Goal: Complete application form: Complete application form

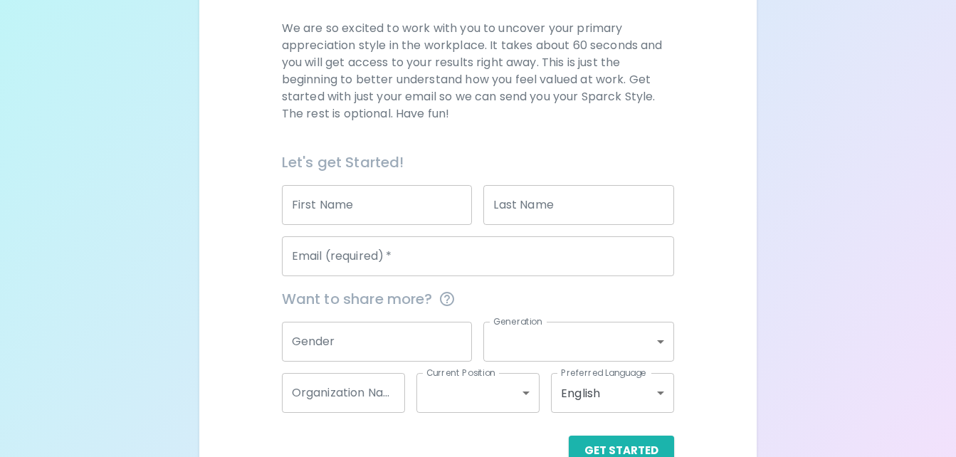
scroll to position [202, 0]
click at [350, 203] on input "First Name" at bounding box center [377, 204] width 191 height 40
type input "Khaurey"
type input "[PERSON_NAME]"
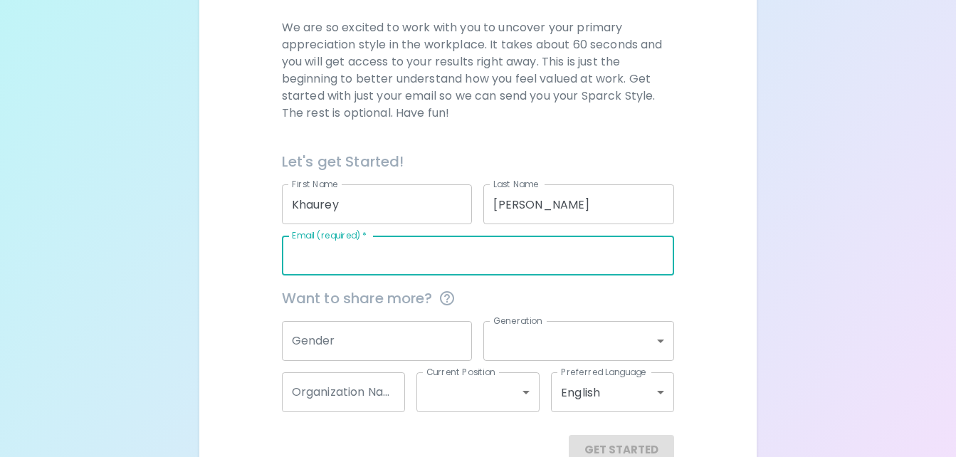
click at [359, 254] on input "Email (required)   *" at bounding box center [478, 256] width 393 height 40
type input "[EMAIL_ADDRESS][DOMAIN_NAME]"
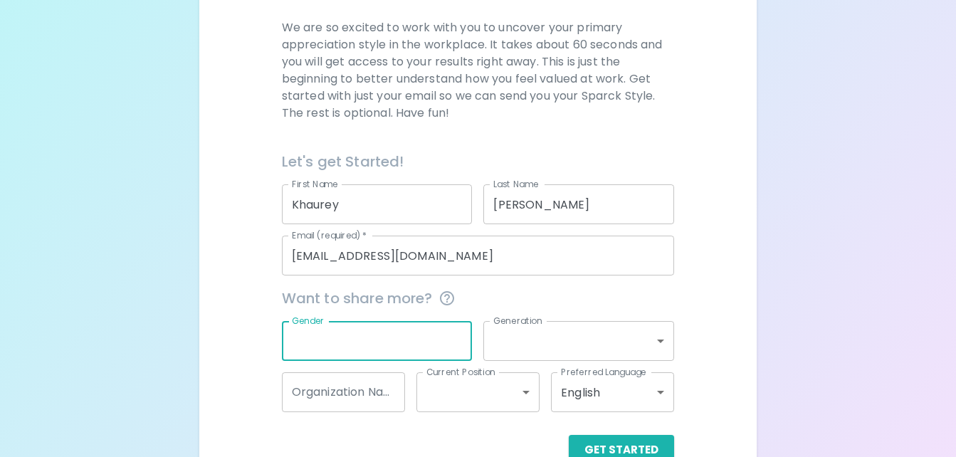
click at [368, 337] on input "Gender" at bounding box center [377, 341] width 191 height 40
type input "f"
click at [538, 335] on body "Sparck Appreciation Style Quiz We are so excited to work with you to uncover yo…" at bounding box center [478, 146] width 956 height 696
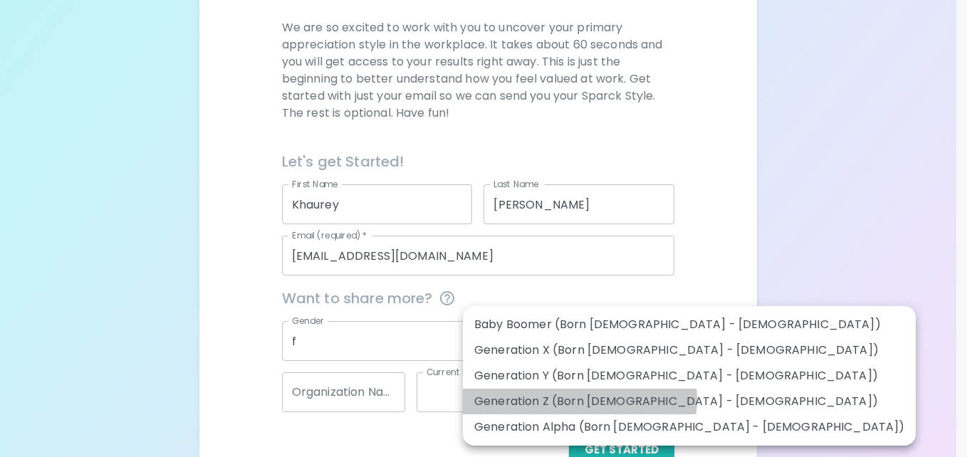
click at [579, 399] on li "Generation Z (Born [DEMOGRAPHIC_DATA] - [DEMOGRAPHIC_DATA])" at bounding box center [689, 402] width 453 height 26
type input "generation_z"
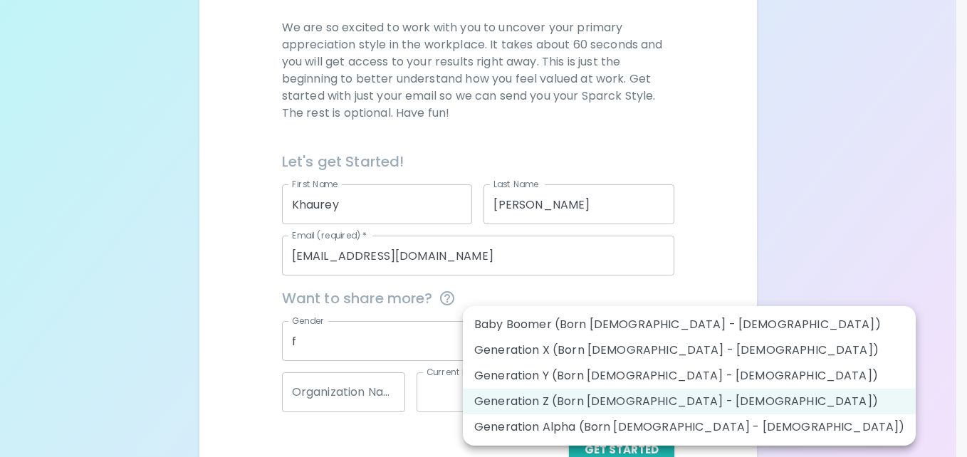
click at [584, 334] on body "Sparck Appreciation Style Quiz We are so excited to work with you to uncover yo…" at bounding box center [483, 146] width 967 height 696
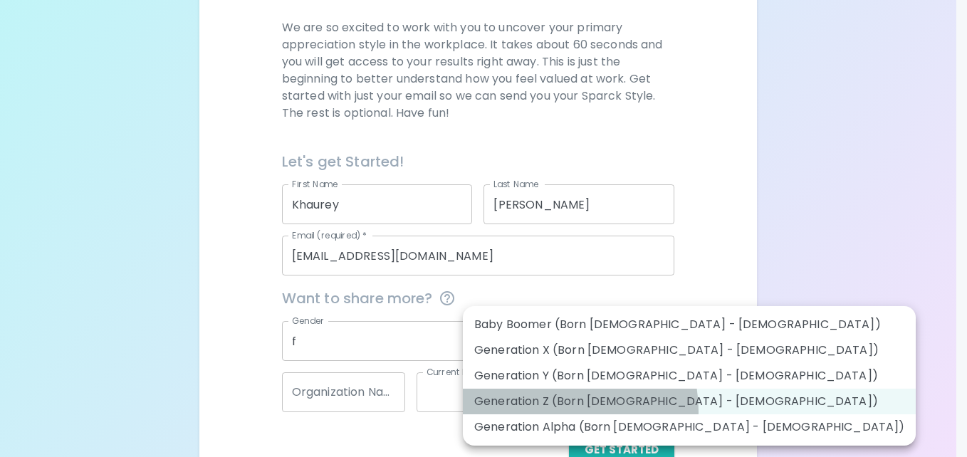
click at [552, 411] on li "Generation Z (Born [DEMOGRAPHIC_DATA] - [DEMOGRAPHIC_DATA])" at bounding box center [689, 402] width 453 height 26
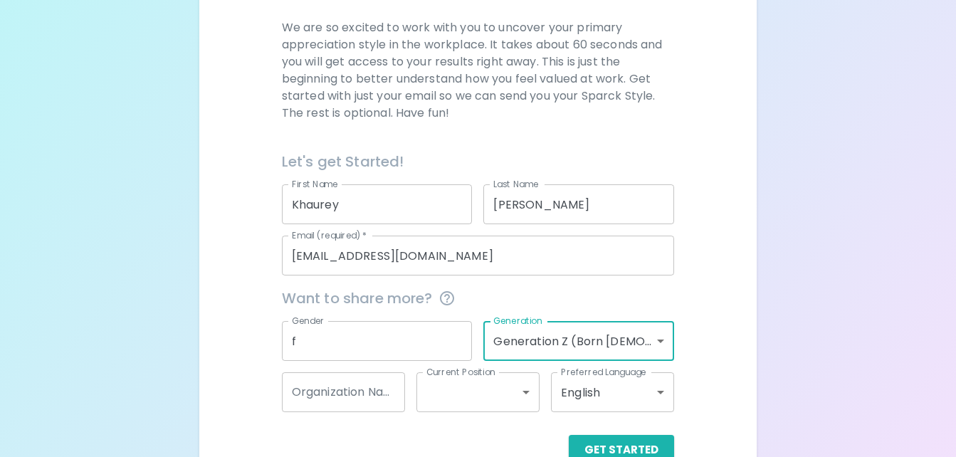
scroll to position [239, 0]
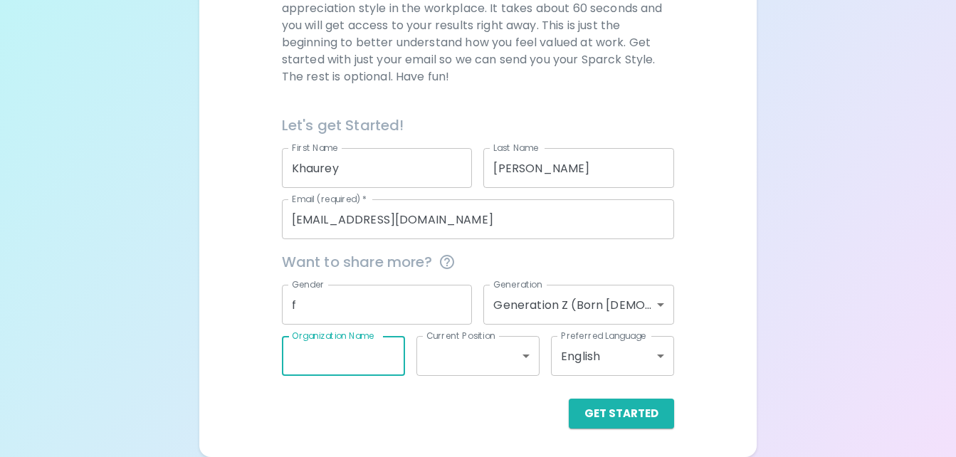
click at [366, 348] on input "Organization Name" at bounding box center [343, 356] width 123 height 40
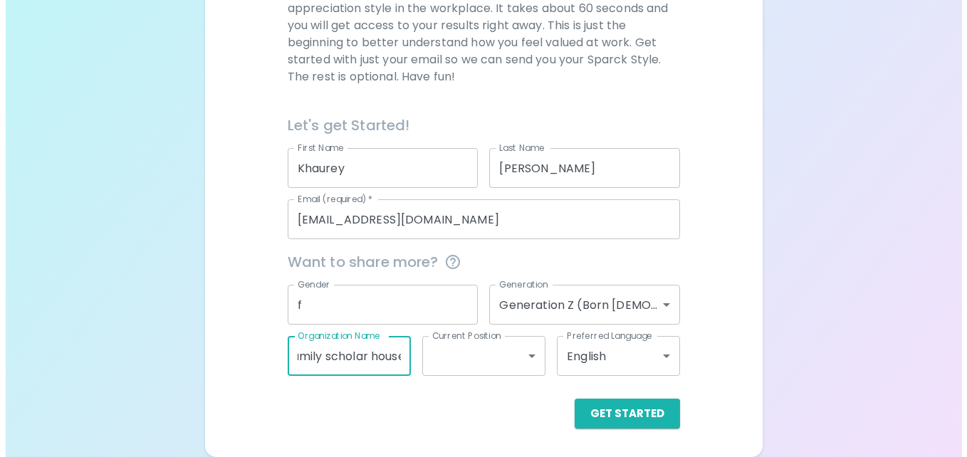
scroll to position [0, 17]
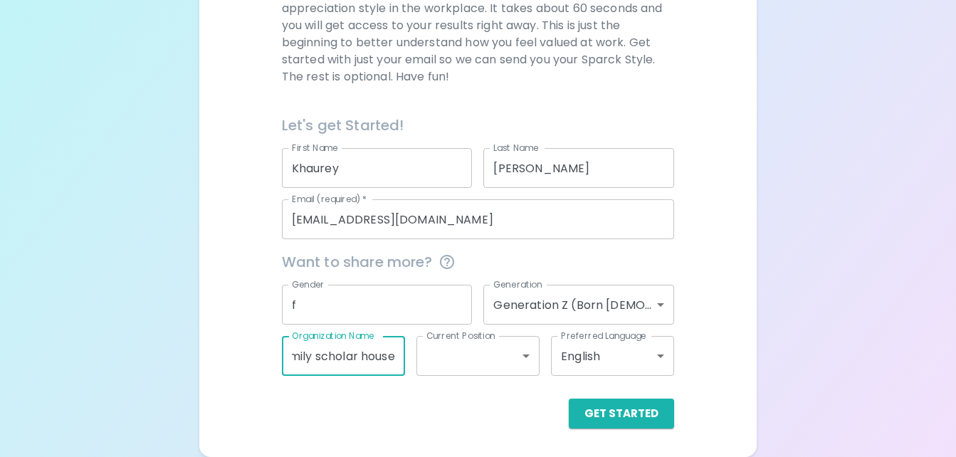
type input "family scholar house"
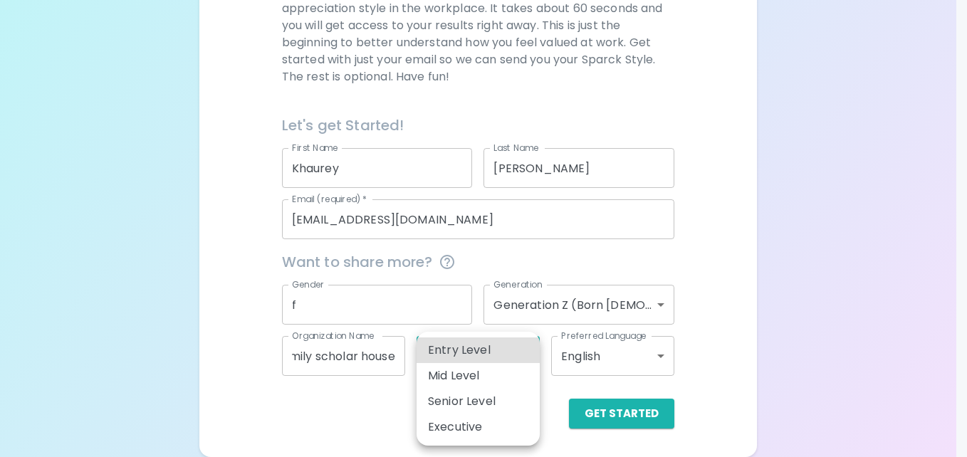
click at [471, 357] on body "Sparck Appreciation Style Quiz We are so excited to work with you to uncover yo…" at bounding box center [483, 109] width 967 height 696
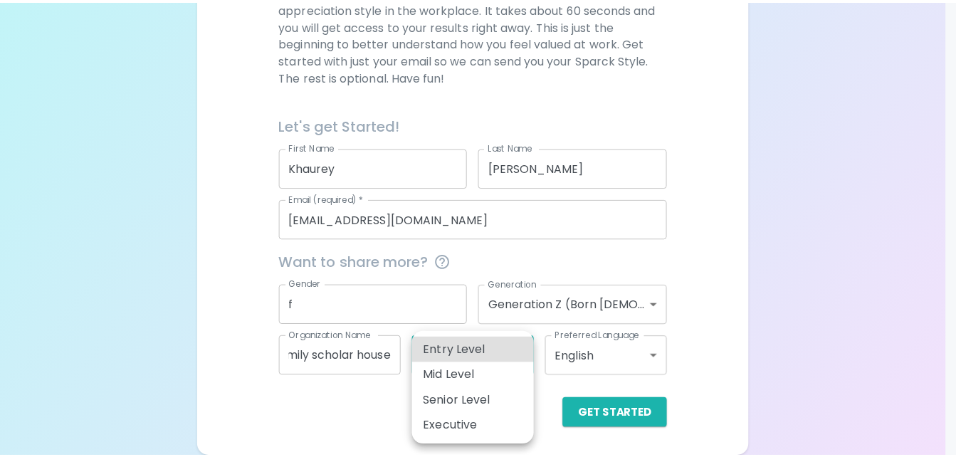
scroll to position [0, 0]
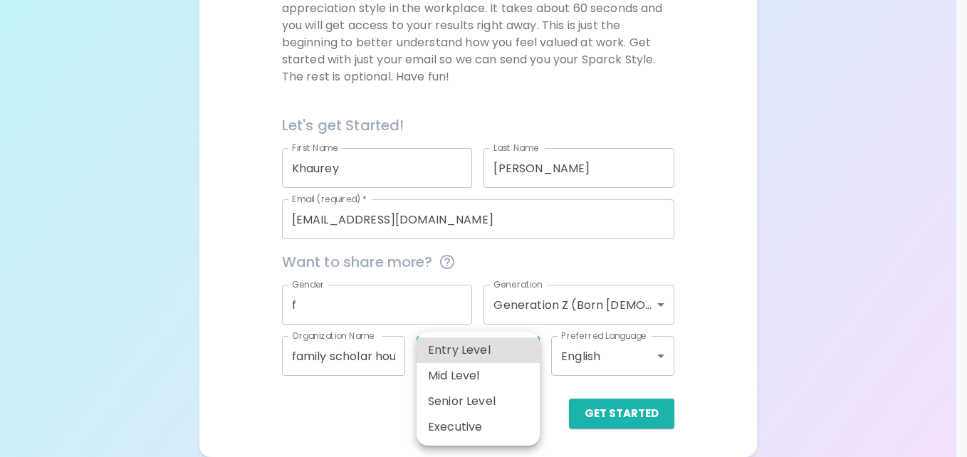
click at [454, 372] on li "Mid Level" at bounding box center [478, 376] width 123 height 26
type input "mid_level"
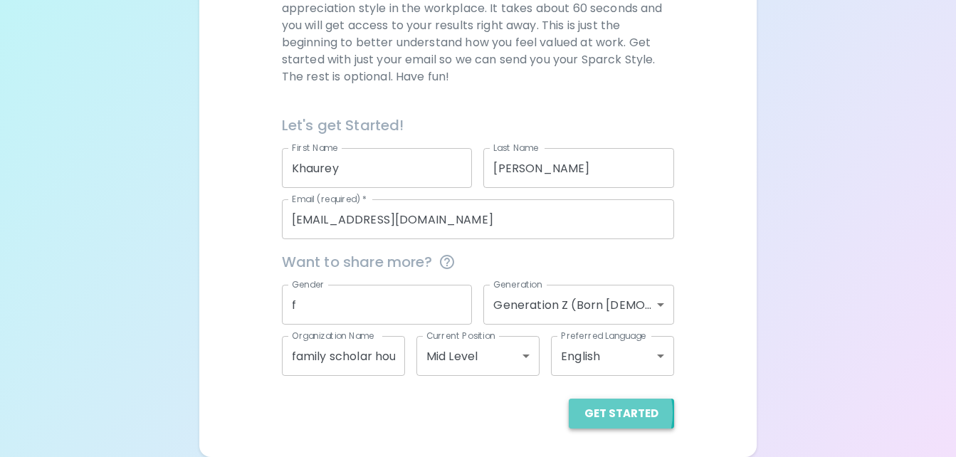
click at [595, 413] on button "Get Started" at bounding box center [621, 414] width 105 height 30
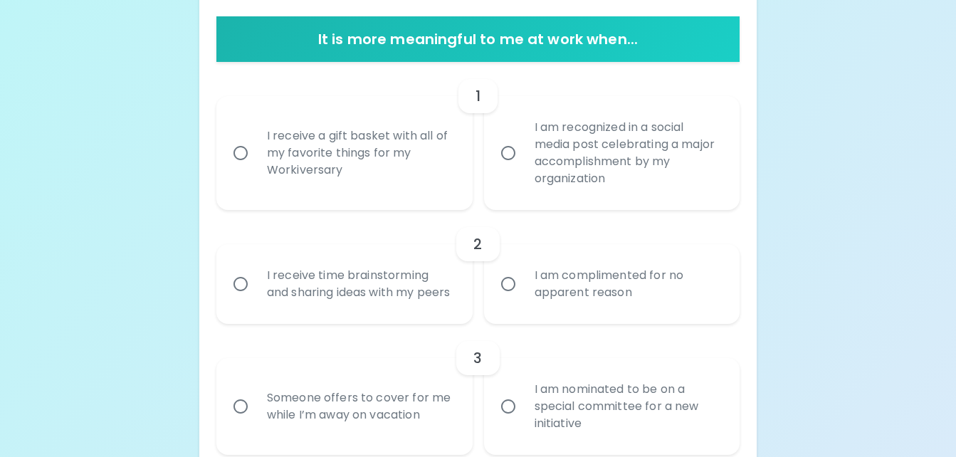
scroll to position [278, 0]
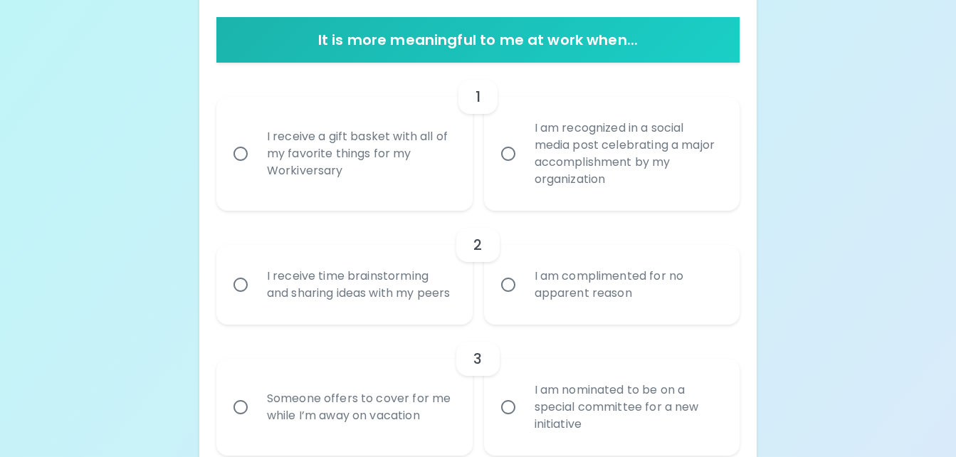
click at [261, 148] on div "I receive a gift basket with all of my favorite things for my Workiversary" at bounding box center [360, 153] width 209 height 85
click at [256, 148] on input "I receive a gift basket with all of my favorite things for my Workiversary" at bounding box center [241, 154] width 30 height 30
radio input "true"
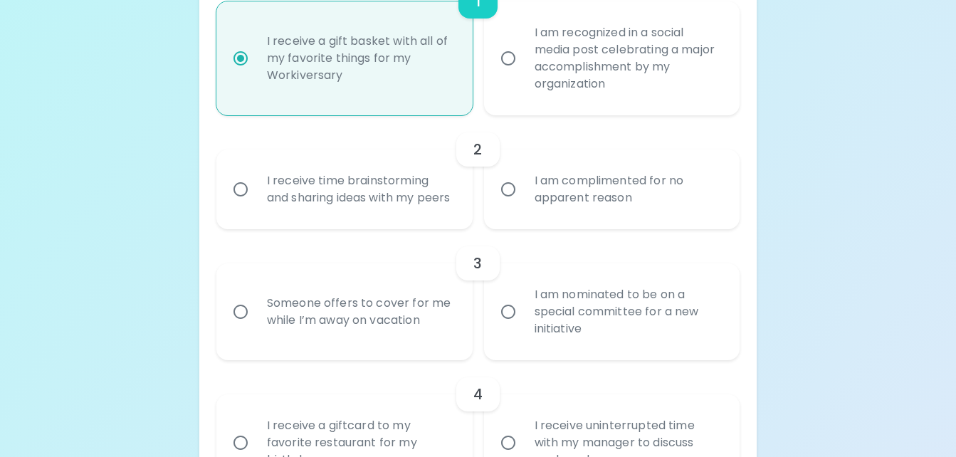
scroll to position [376, 0]
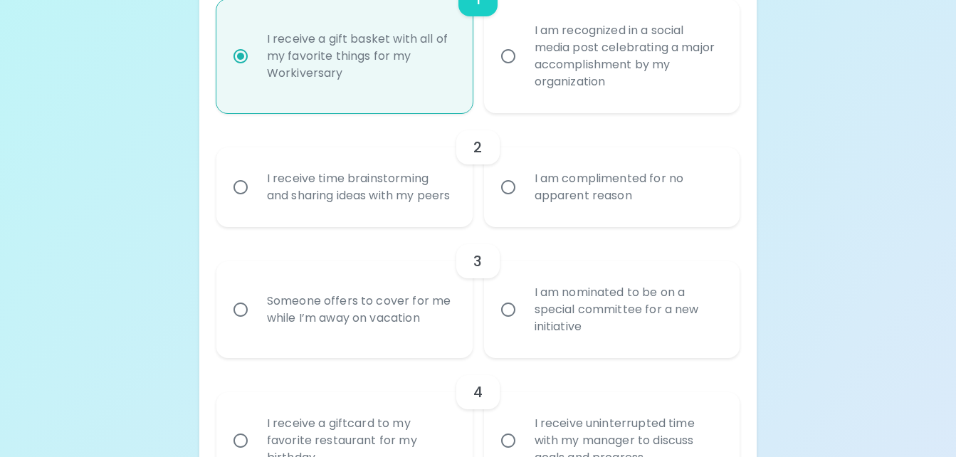
click at [501, 79] on label "I am recognized in a social media post celebrating a major accomplishment by my…" at bounding box center [604, 56] width 256 height 114
click at [501, 71] on input "I am recognized in a social media post celebrating a major accomplishment by my…" at bounding box center [508, 56] width 30 height 30
radio input "true"
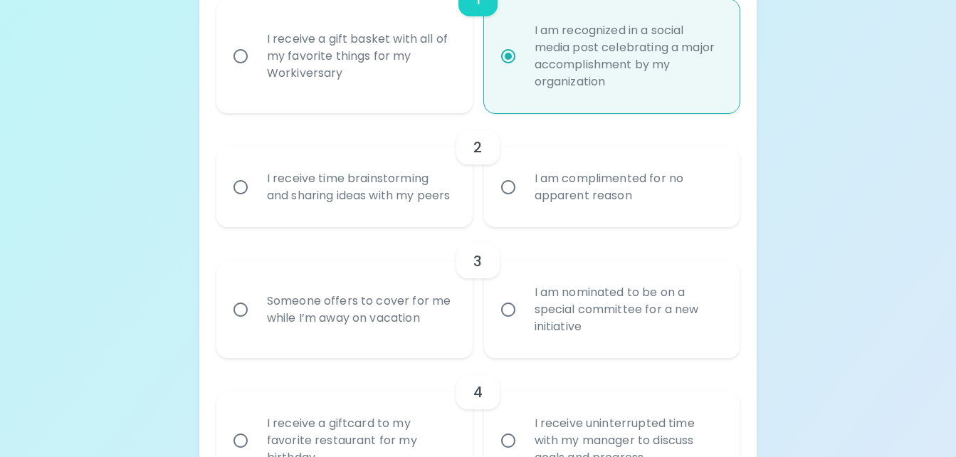
click at [368, 57] on div "I receive a gift basket with all of my favorite things for my Workiversary" at bounding box center [360, 56] width 209 height 85
click at [256, 57] on input "I receive a gift basket with all of my favorite things for my Workiversary" at bounding box center [241, 56] width 30 height 30
radio input "true"
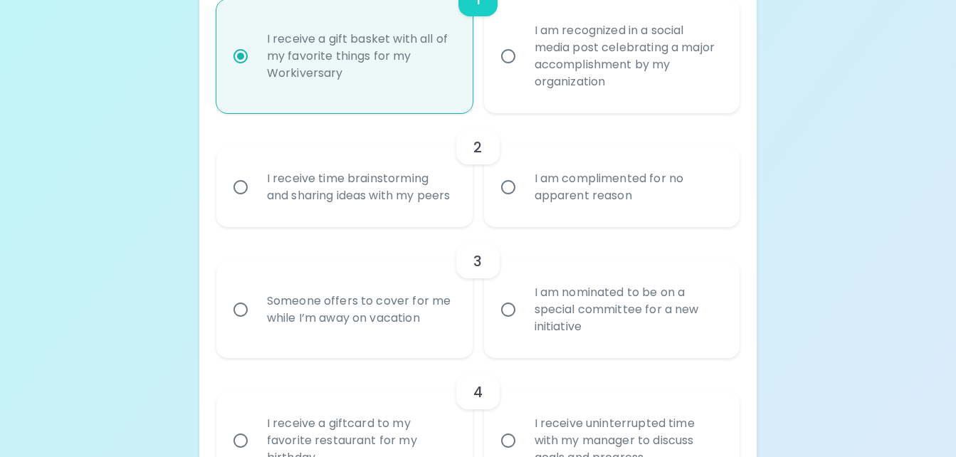
click at [524, 70] on div "I am recognized in a social media post celebrating a major accomplishment by my…" at bounding box center [627, 56] width 209 height 103
click at [523, 70] on input "I am recognized in a social media post celebrating a major accomplishment by my…" at bounding box center [508, 56] width 30 height 30
radio input "true"
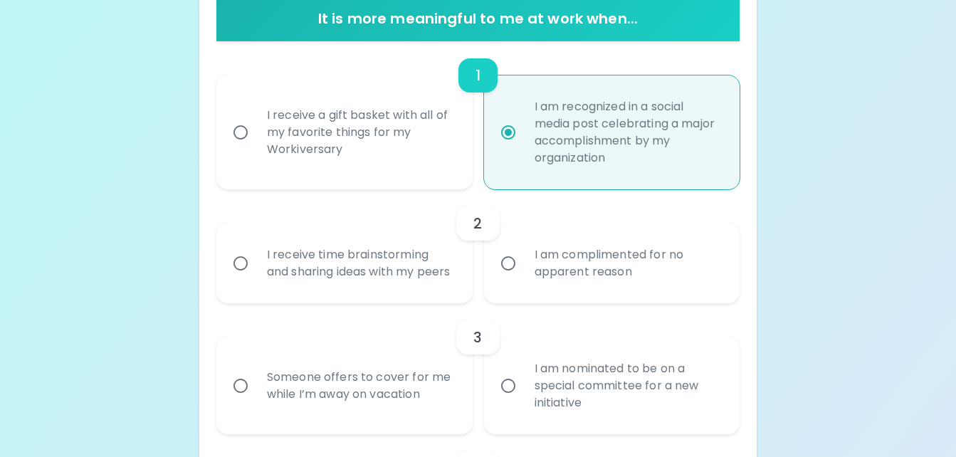
scroll to position [300, 0]
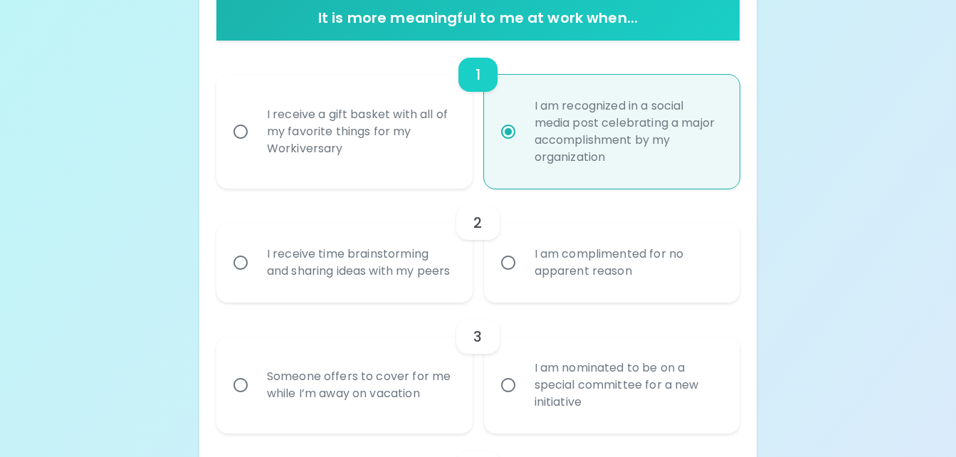
click at [394, 283] on div "I receive time brainstorming and sharing ideas with my peers" at bounding box center [360, 263] width 209 height 68
click at [256, 278] on input "I receive time brainstorming and sharing ideas with my peers" at bounding box center [241, 263] width 30 height 30
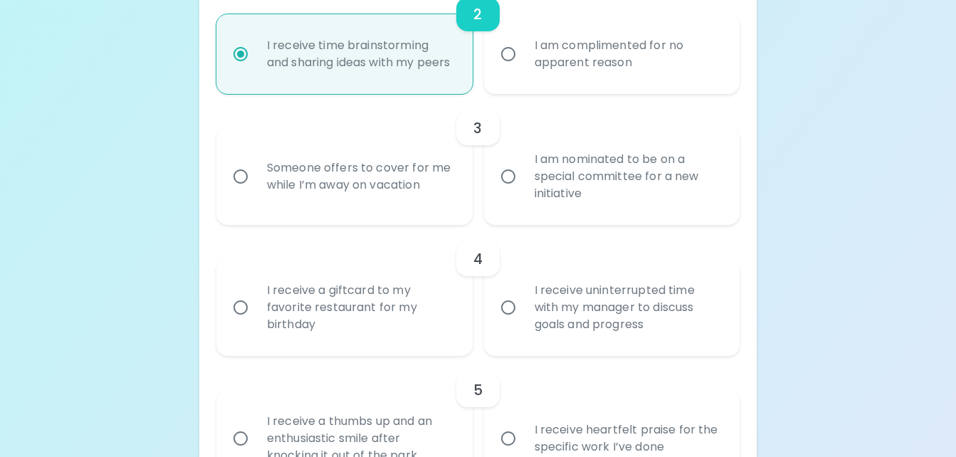
scroll to position [511, 0]
radio input "true"
click at [337, 206] on div "Someone offers to cover for me while I’m away on vacation" at bounding box center [360, 175] width 209 height 68
click at [256, 190] on input "Someone offers to cover for me while I’m away on vacation" at bounding box center [241, 175] width 30 height 30
radio input "false"
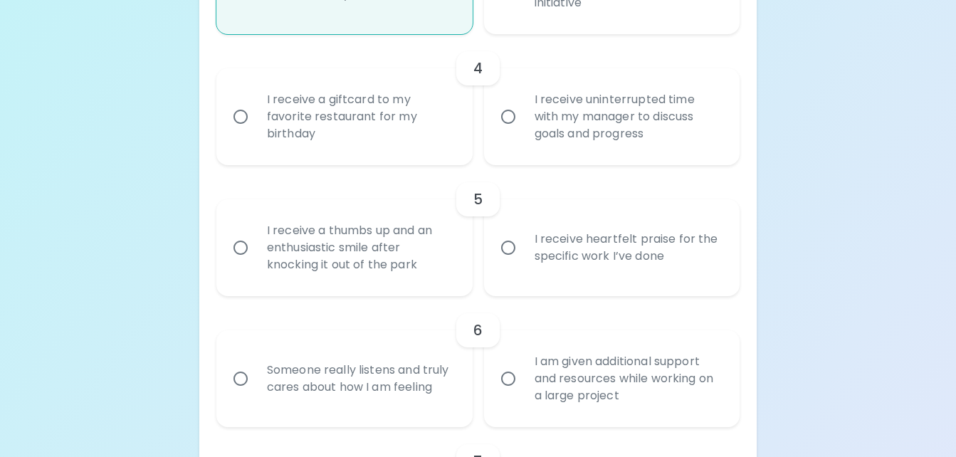
scroll to position [701, 0]
radio input "true"
click at [434, 144] on div "I receive a giftcard to my favorite restaurant for my birthday" at bounding box center [360, 115] width 209 height 85
click at [256, 131] on input "I receive a giftcard to my favorite restaurant for my birthday" at bounding box center [241, 116] width 30 height 30
radio input "false"
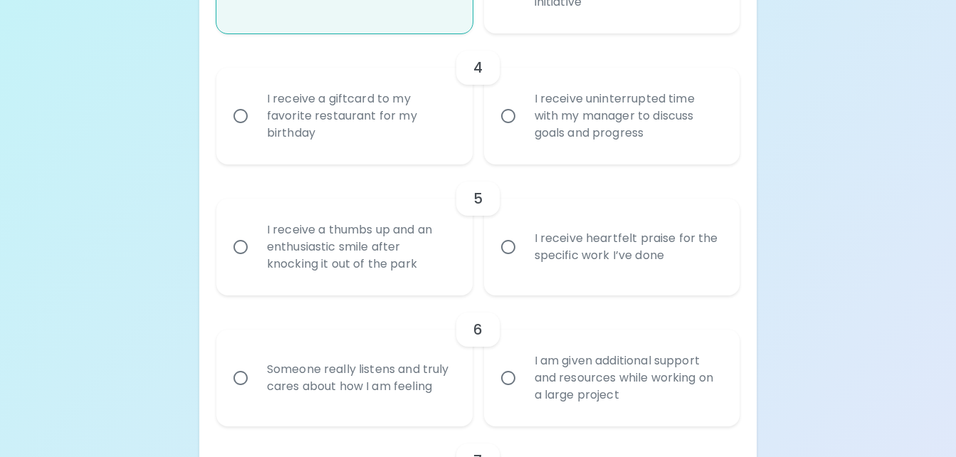
radio input "false"
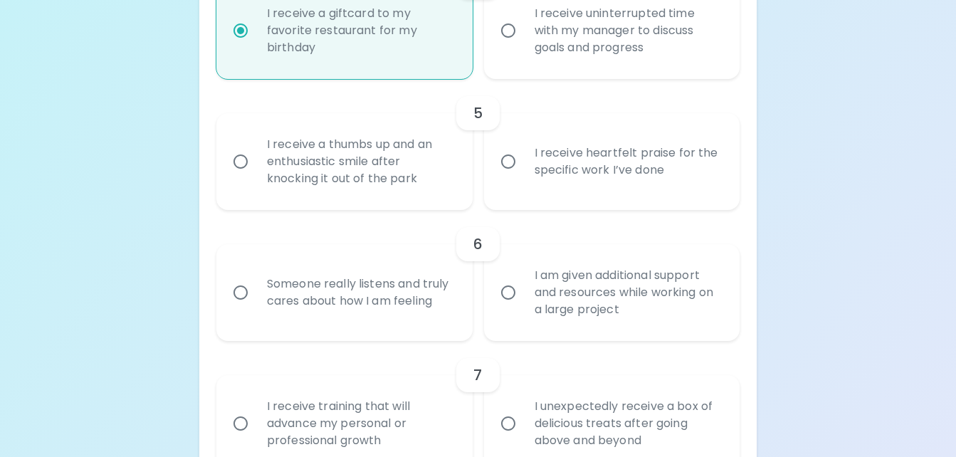
scroll to position [785, 0]
radio input "true"
click at [629, 195] on div "I receive heartfelt praise for the specific work I’ve done" at bounding box center [627, 162] width 209 height 68
click at [523, 177] on input "I receive heartfelt praise for the specific work I’ve done" at bounding box center [508, 162] width 30 height 30
radio input "false"
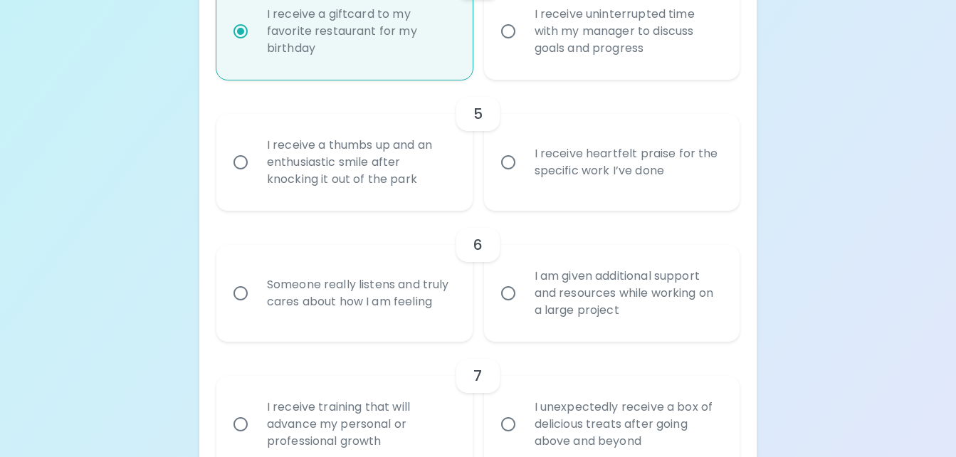
radio input "false"
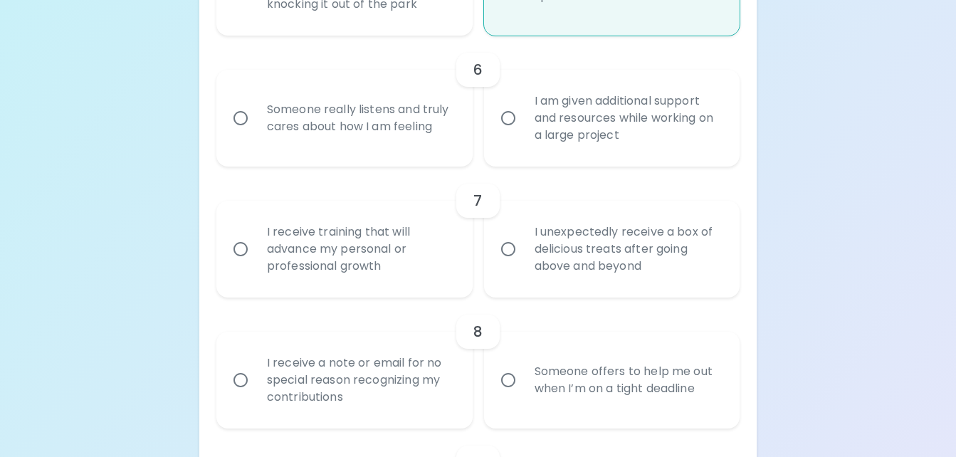
scroll to position [963, 0]
radio input "true"
click at [379, 127] on div "Someone really listens and truly cares about how I am feeling" at bounding box center [360, 116] width 209 height 68
click at [256, 127] on input "Someone really listens and truly cares about how I am feeling" at bounding box center [241, 116] width 30 height 30
radio input "false"
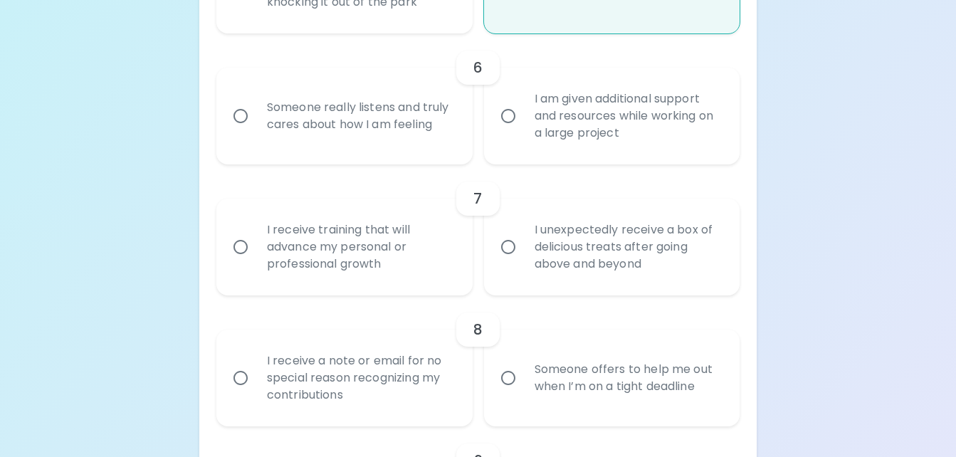
radio input "false"
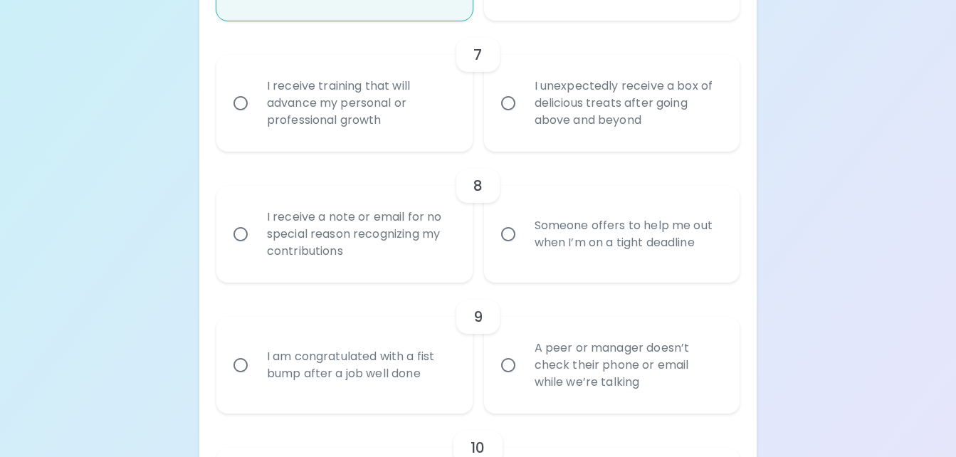
scroll to position [1107, 0]
radio input "true"
click at [367, 136] on div "I receive training that will advance my personal or professional growth" at bounding box center [360, 102] width 209 height 85
click at [256, 117] on input "I receive training that will advance my personal or professional growth" at bounding box center [241, 103] width 30 height 30
radio input "false"
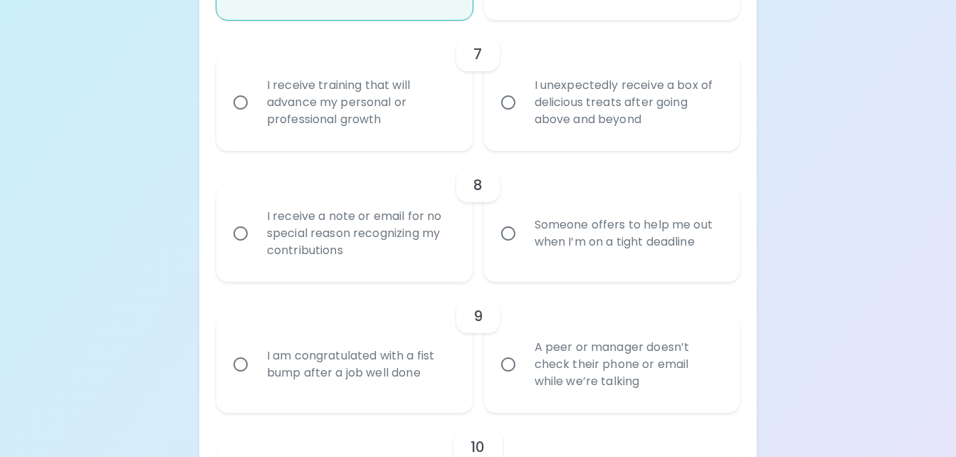
radio input "false"
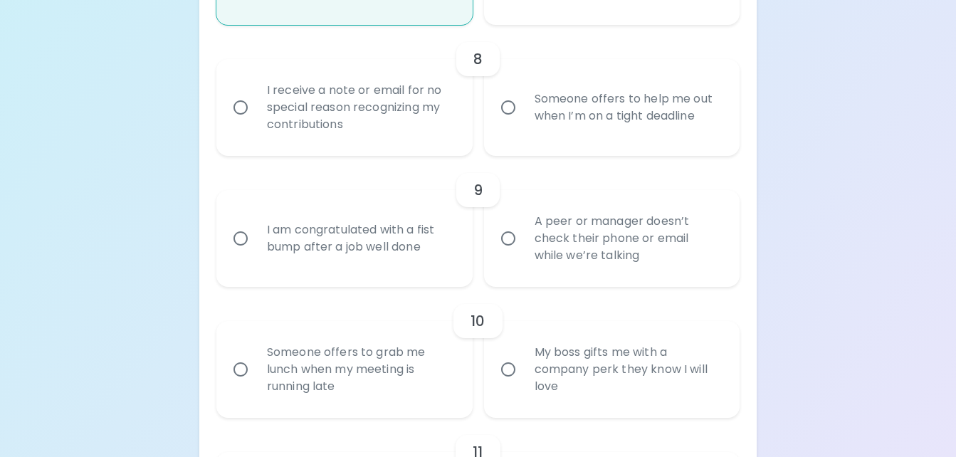
scroll to position [1234, 0]
radio input "true"
click at [578, 141] on div "Someone offers to help me out when I’m on a tight deadline" at bounding box center [627, 107] width 209 height 68
click at [523, 122] on input "Someone offers to help me out when I’m on a tight deadline" at bounding box center [508, 107] width 30 height 30
radio input "false"
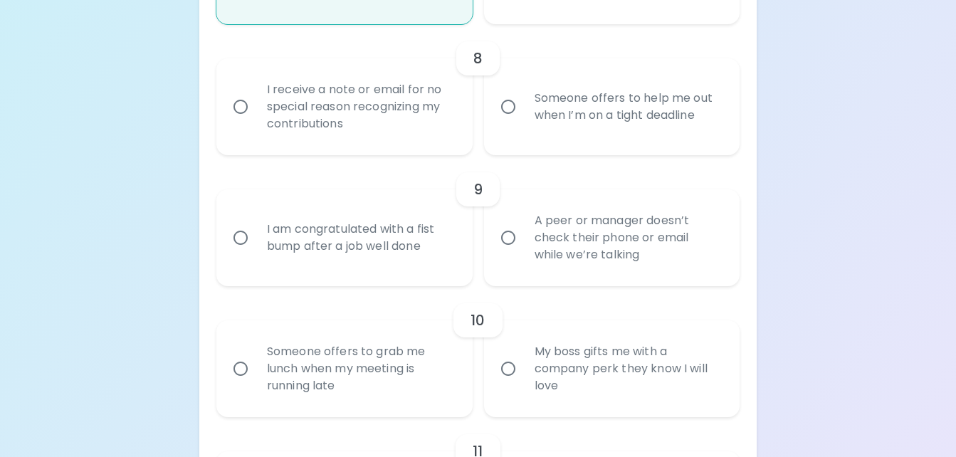
radio input "false"
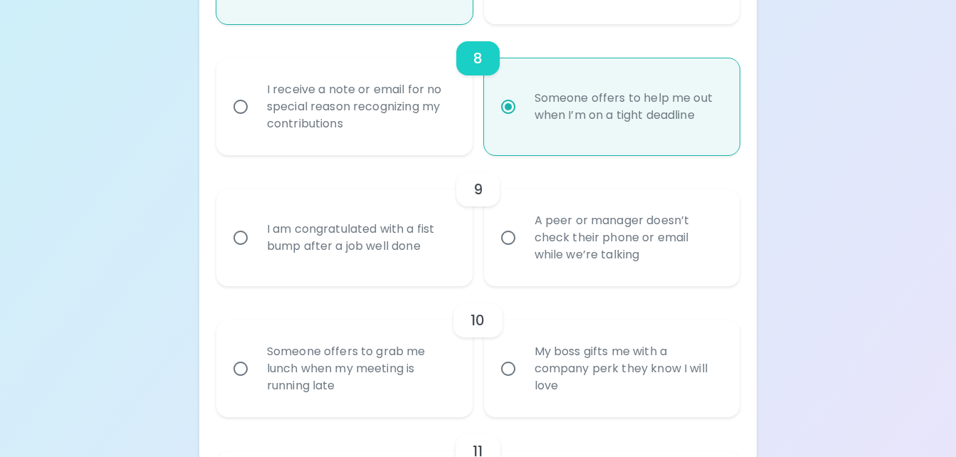
scroll to position [1348, 0]
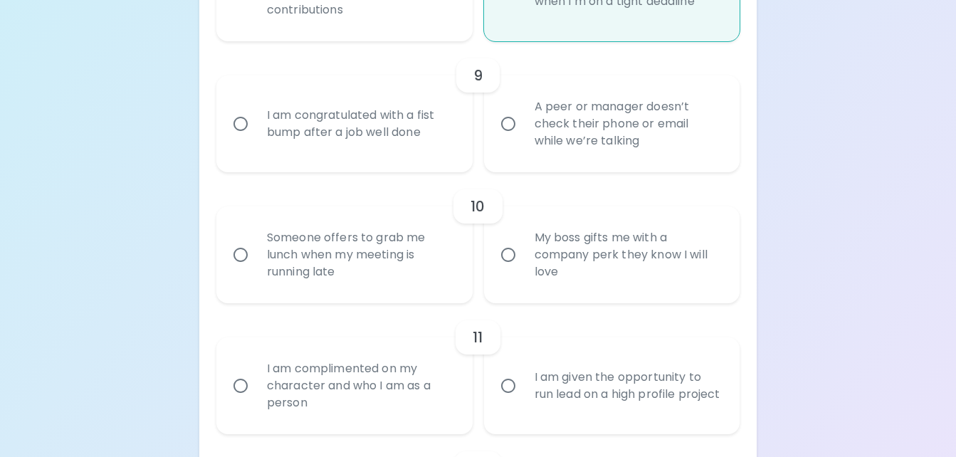
radio input "true"
click at [387, 157] on div "I am congratulated with a fist bump after a job well done" at bounding box center [360, 124] width 209 height 68
click at [256, 139] on input "I am congratulated with a fist bump after a job well done" at bounding box center [241, 124] width 30 height 30
radio input "false"
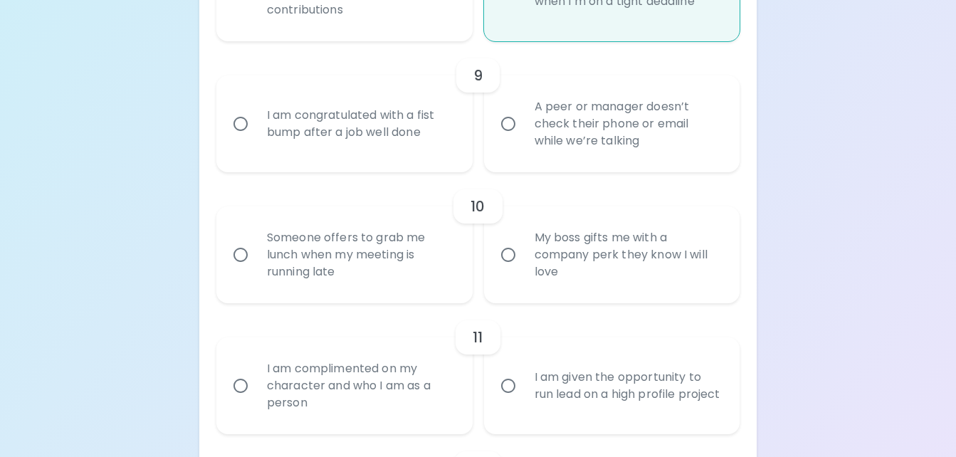
radio input "false"
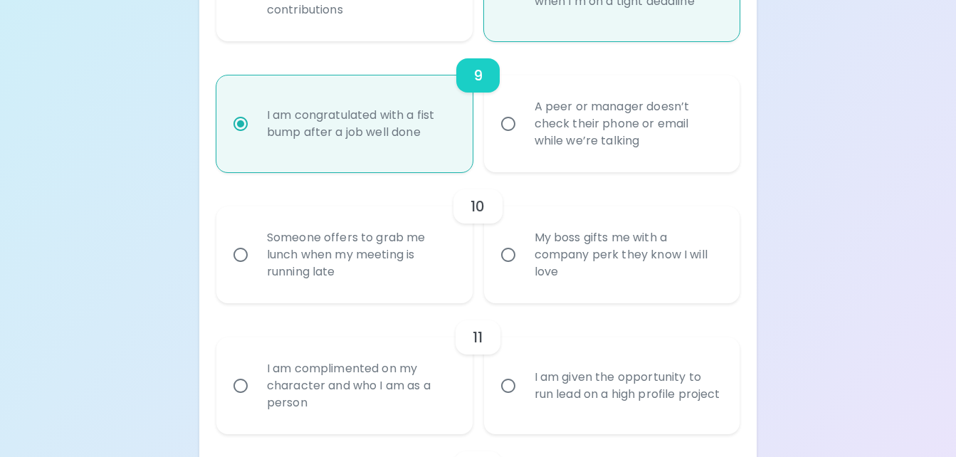
scroll to position [1462, 0]
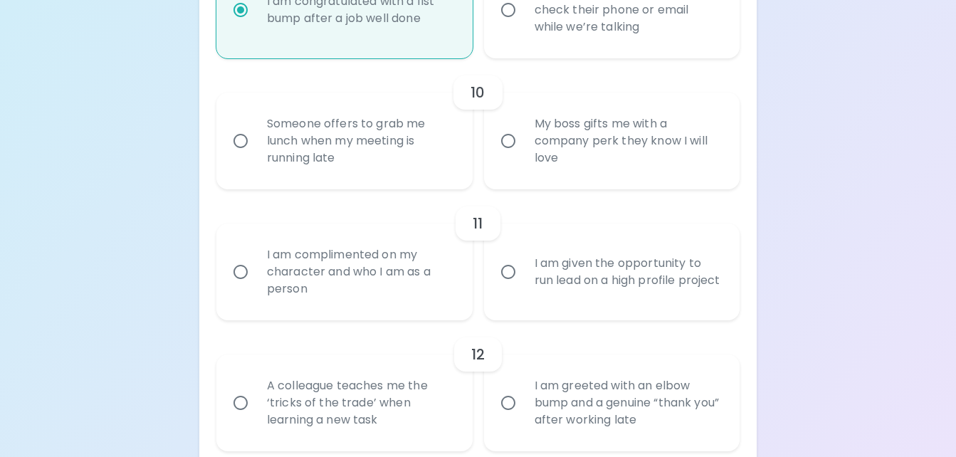
radio input "true"
click at [405, 162] on div "Someone offers to grab me lunch when my meeting is running late" at bounding box center [360, 140] width 209 height 85
click at [256, 156] on input "Someone offers to grab me lunch when my meeting is running late" at bounding box center [241, 141] width 30 height 30
radio input "false"
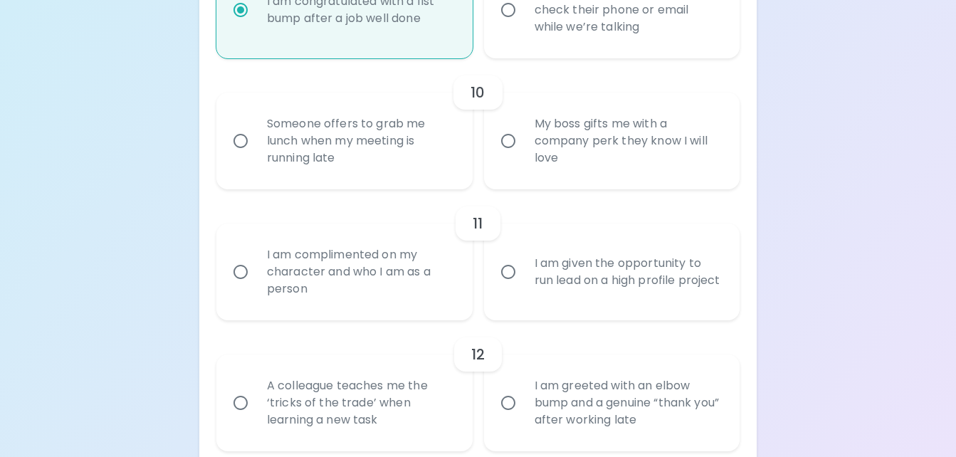
radio input "false"
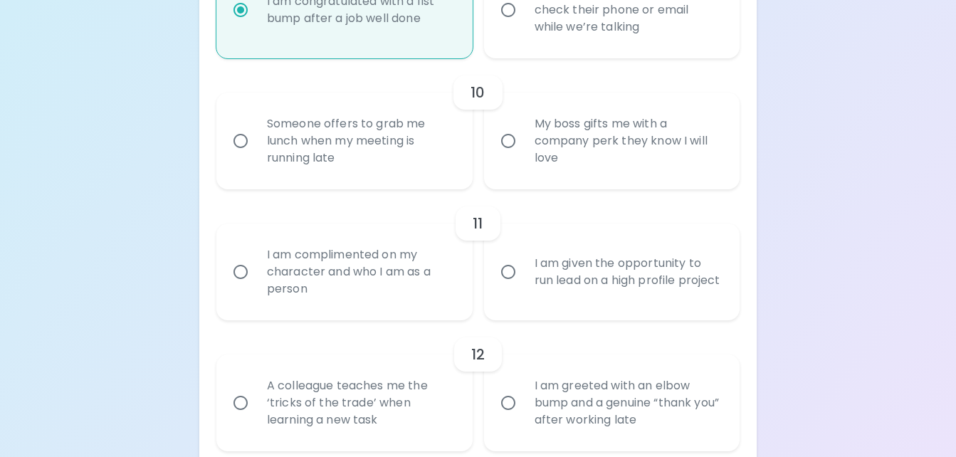
radio input "false"
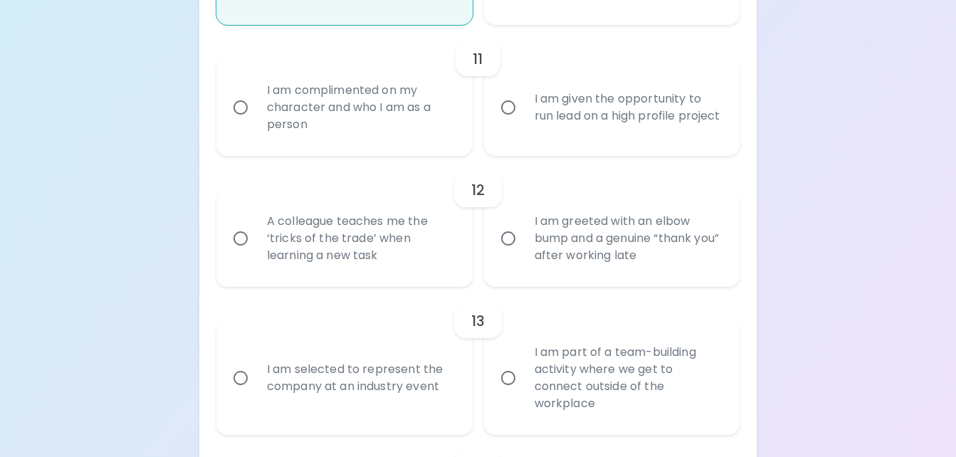
scroll to position [1628, 0]
radio input "true"
click at [401, 137] on div "I am complimented on my character and who I am as a person" at bounding box center [360, 105] width 209 height 85
click at [256, 121] on input "I am complimented on my character and who I am as a person" at bounding box center [241, 106] width 30 height 30
radio input "false"
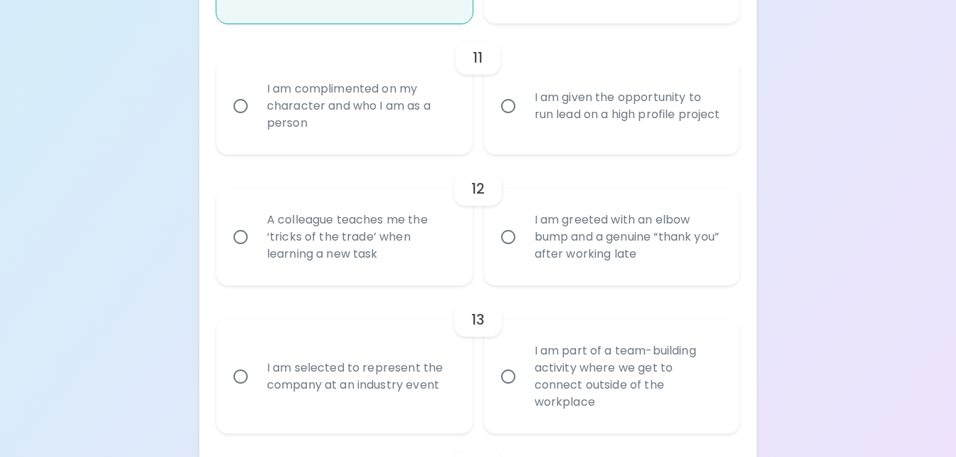
radio input "false"
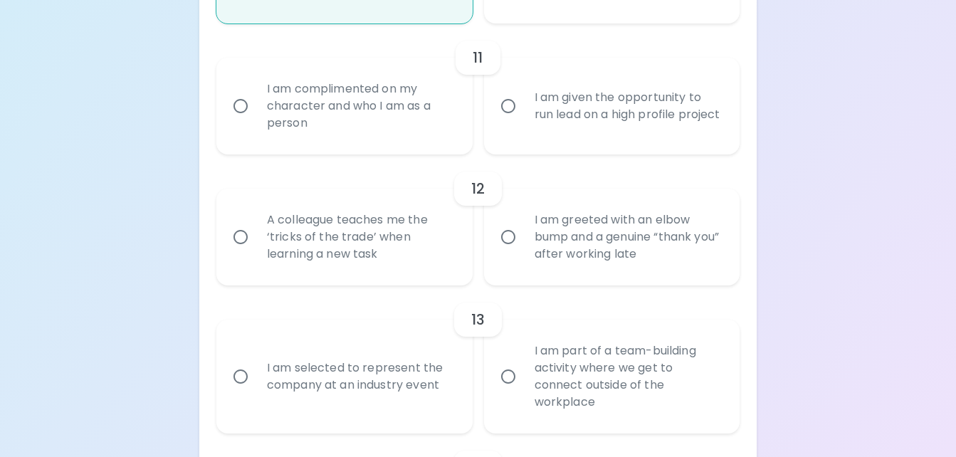
radio input "false"
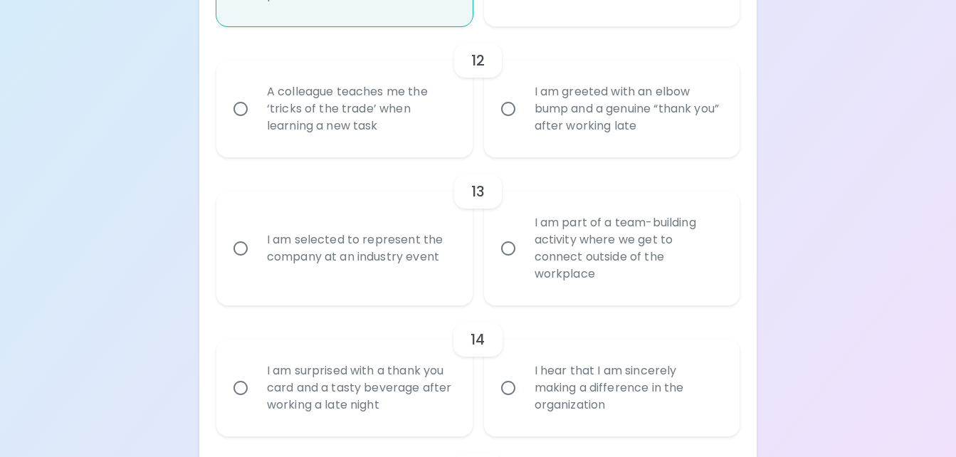
scroll to position [1757, 0]
radio input "true"
click at [402, 127] on div "A colleague teaches me the ‘tricks of the trade’ when learning a new task" at bounding box center [360, 108] width 209 height 85
click at [256, 123] on input "A colleague teaches me the ‘tricks of the trade’ when learning a new task" at bounding box center [241, 108] width 30 height 30
radio input "false"
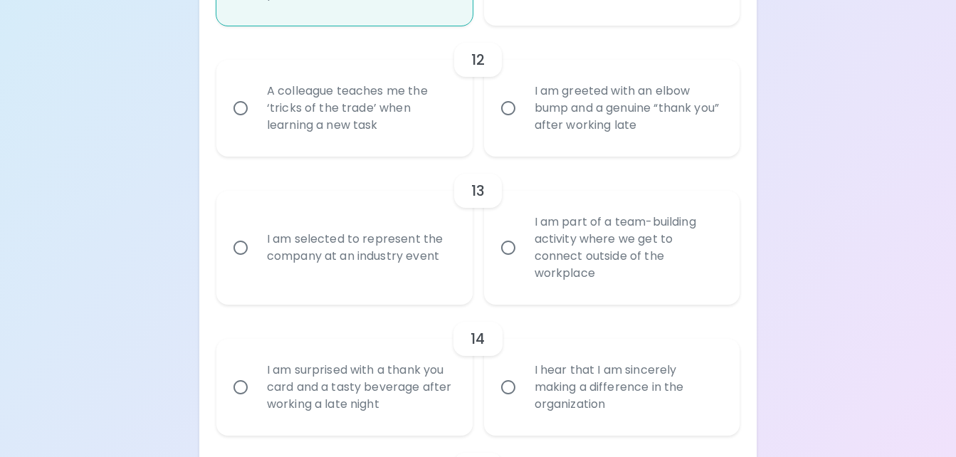
radio input "false"
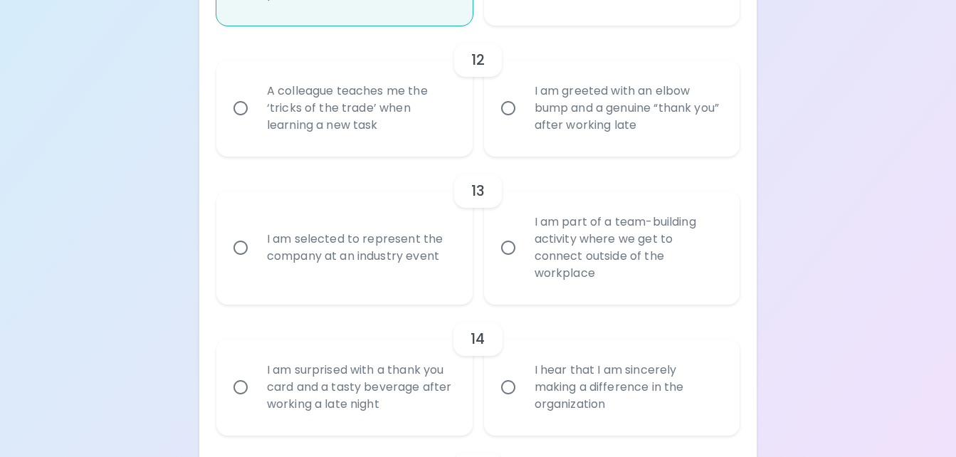
radio input "false"
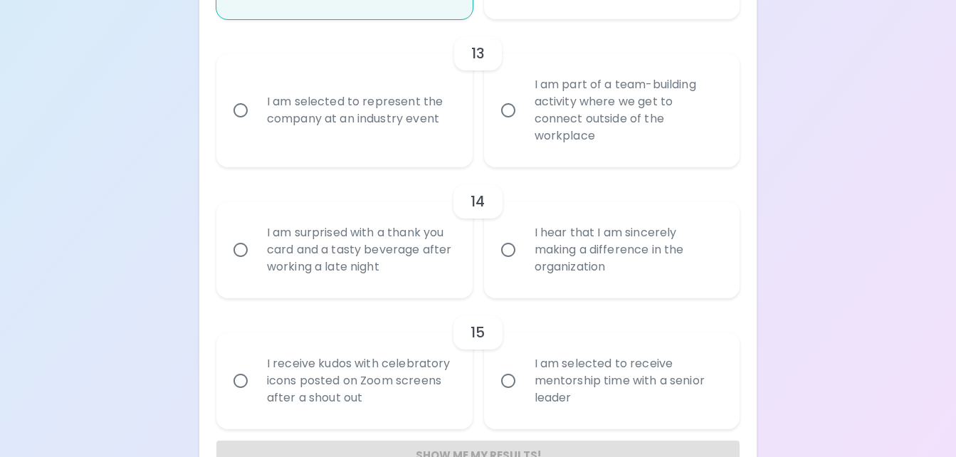
scroll to position [1898, 0]
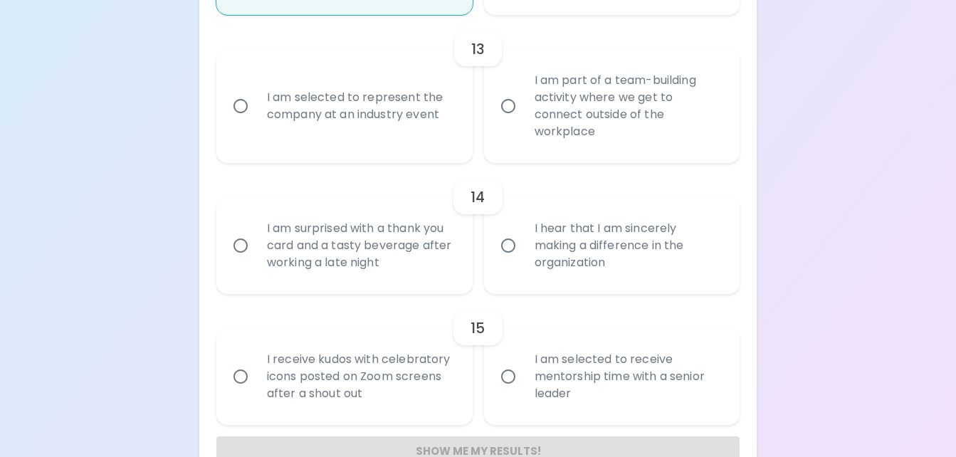
radio input "true"
click at [597, 140] on div "I am part of a team-building activity where we get to connect outside of the wo…" at bounding box center [627, 106] width 209 height 103
click at [523, 121] on input "I am part of a team-building activity where we get to connect outside of the wo…" at bounding box center [508, 106] width 30 height 30
radio input "false"
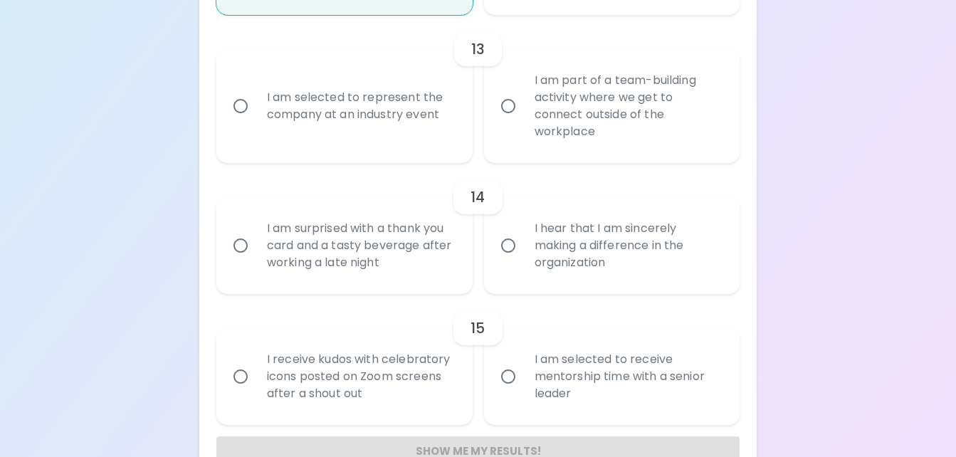
radio input "false"
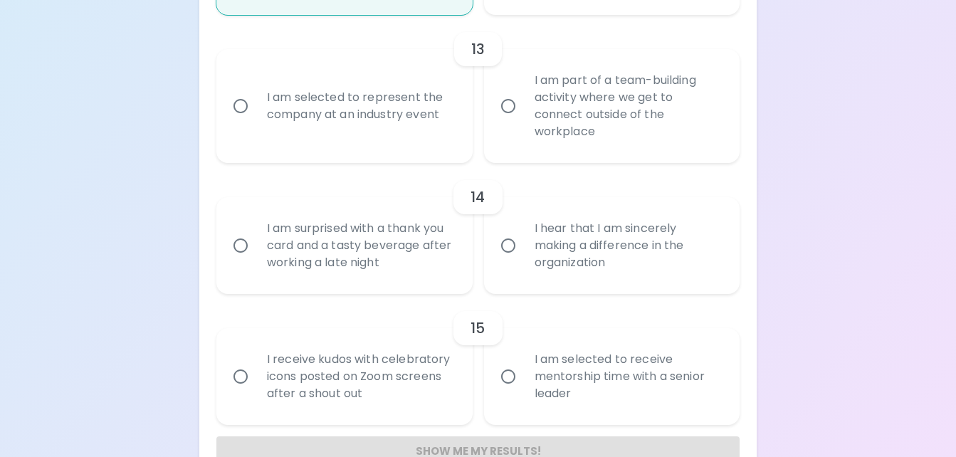
radio input "false"
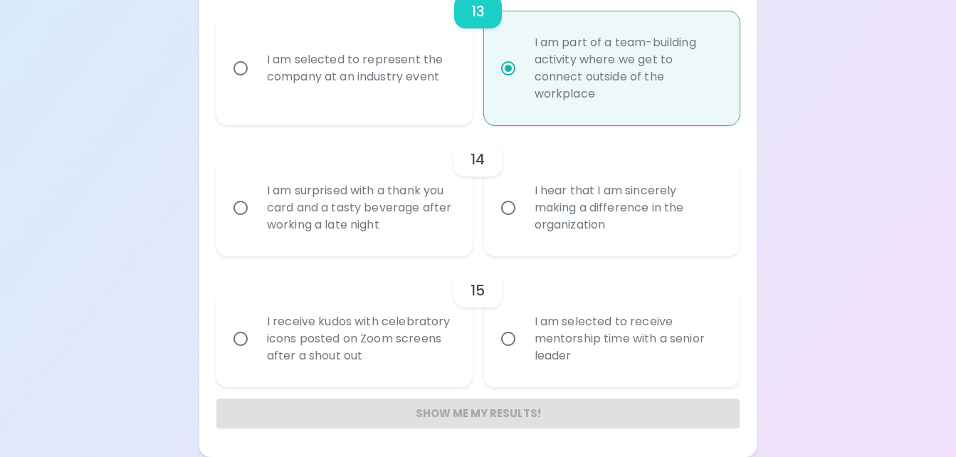
scroll to position [1953, 0]
radio input "true"
click at [330, 200] on div "I am surprised with a thank you card and a tasty beverage after working a late …" at bounding box center [360, 207] width 209 height 85
click at [256, 200] on input "I am surprised with a thank you card and a tasty beverage after working a late …" at bounding box center [241, 208] width 30 height 30
radio input "false"
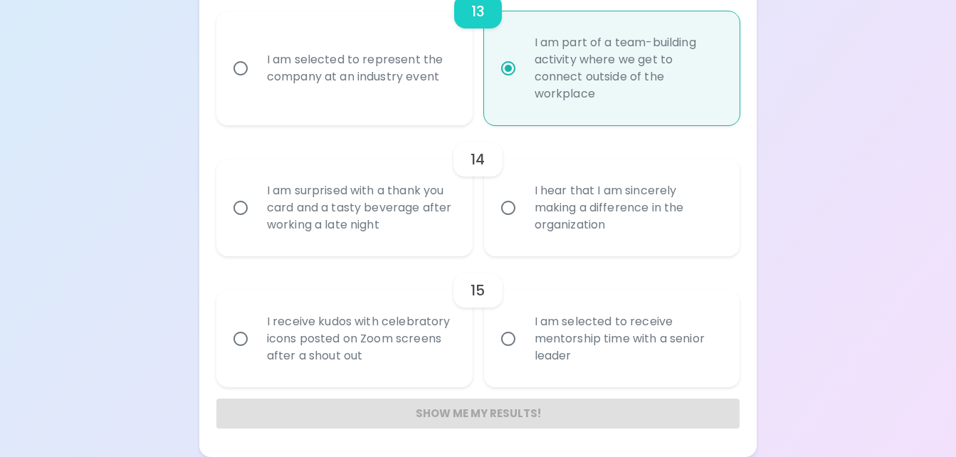
radio input "false"
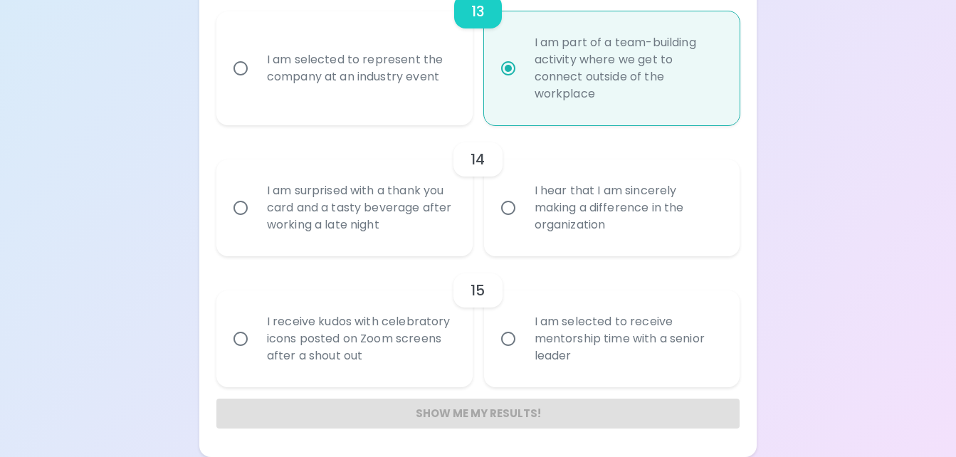
radio input "false"
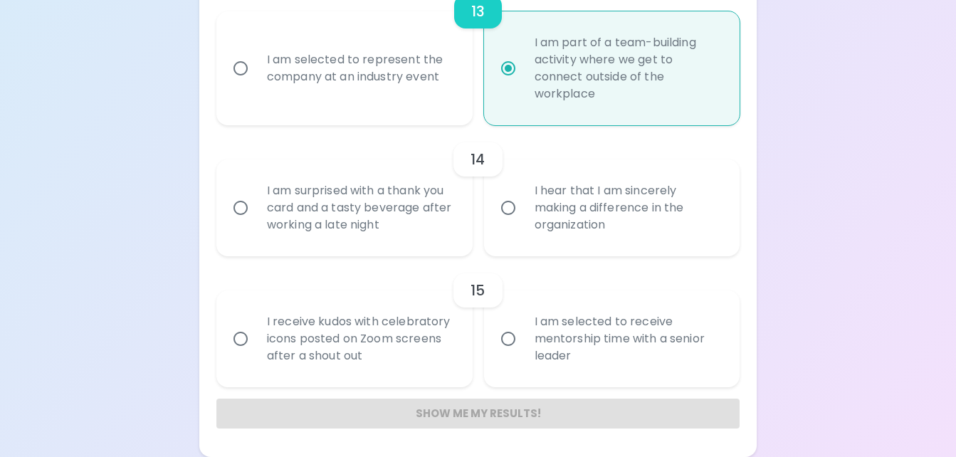
radio input "false"
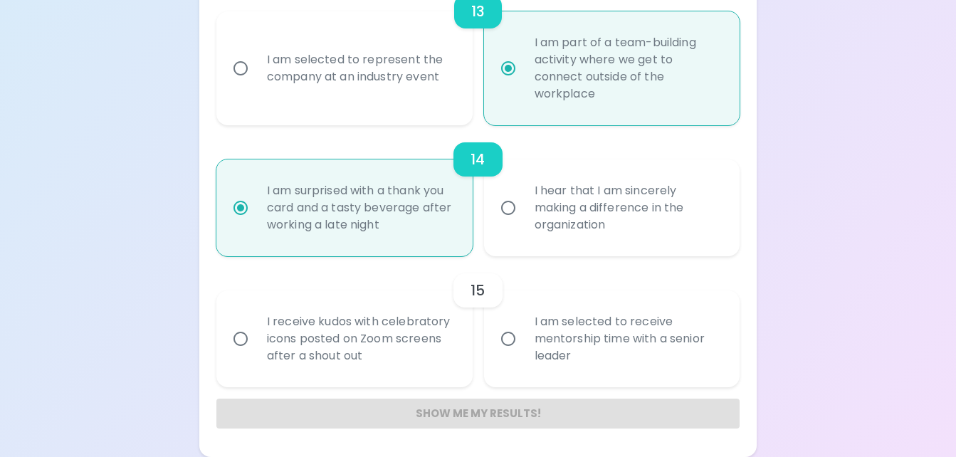
radio input "true"
click at [605, 329] on div "I am selected to receive mentorship time with a senior leader" at bounding box center [627, 338] width 209 height 85
click at [523, 329] on input "I am selected to receive mentorship time with a senior leader" at bounding box center [508, 339] width 30 height 30
radio input "false"
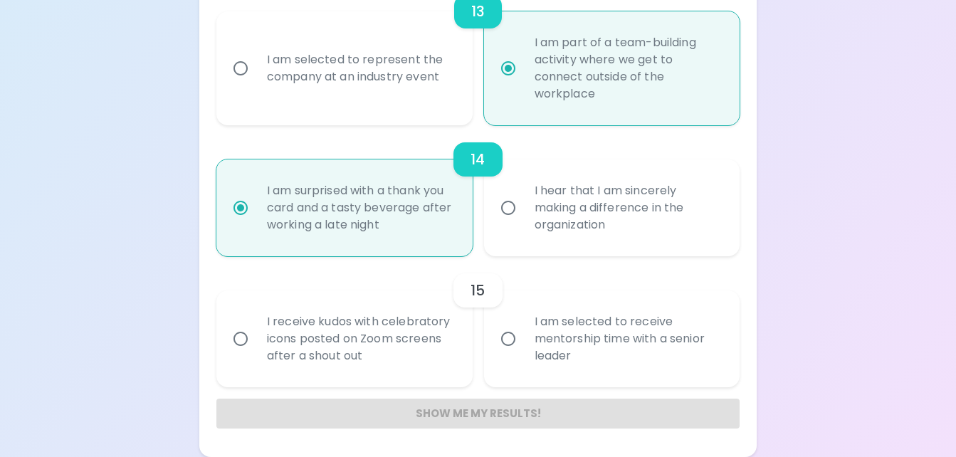
radio input "false"
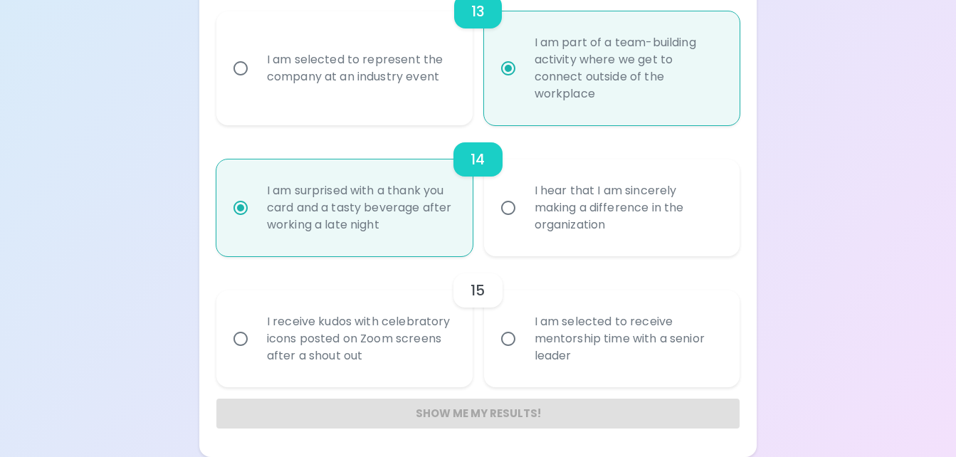
radio input "false"
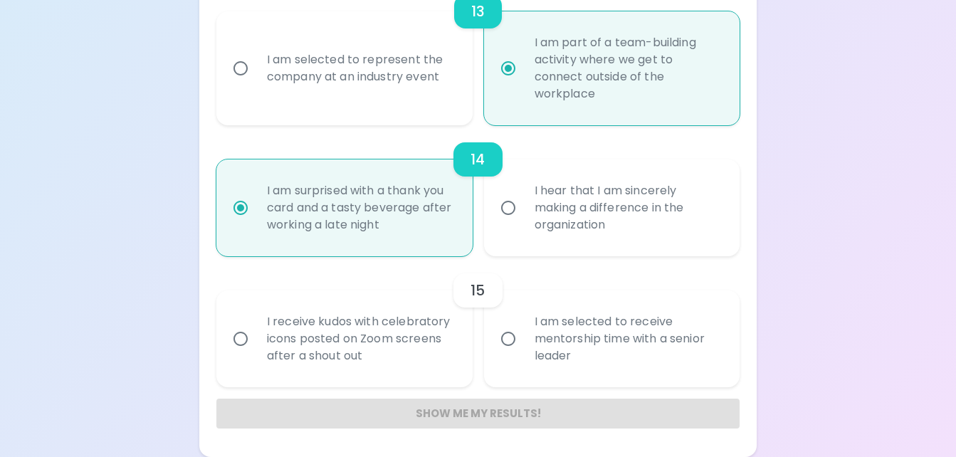
radio input "false"
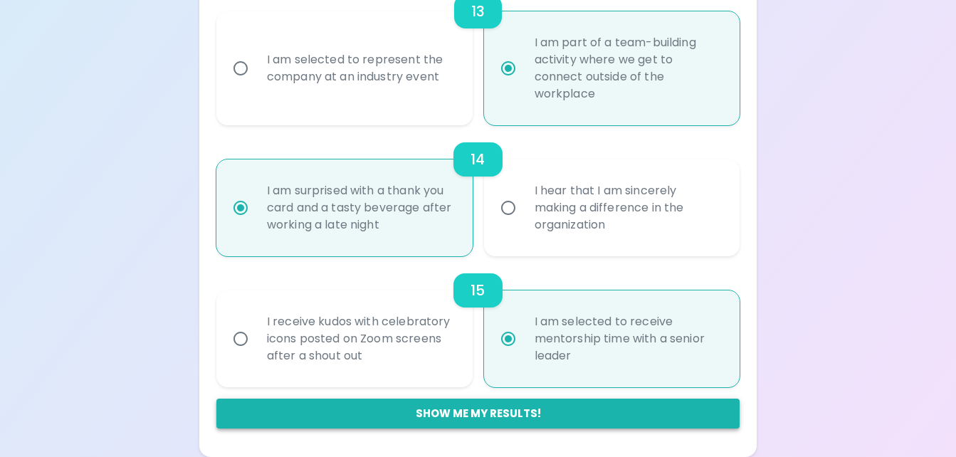
radio input "true"
click at [515, 414] on button "Show me my results!" at bounding box center [477, 414] width 523 height 30
radio input "false"
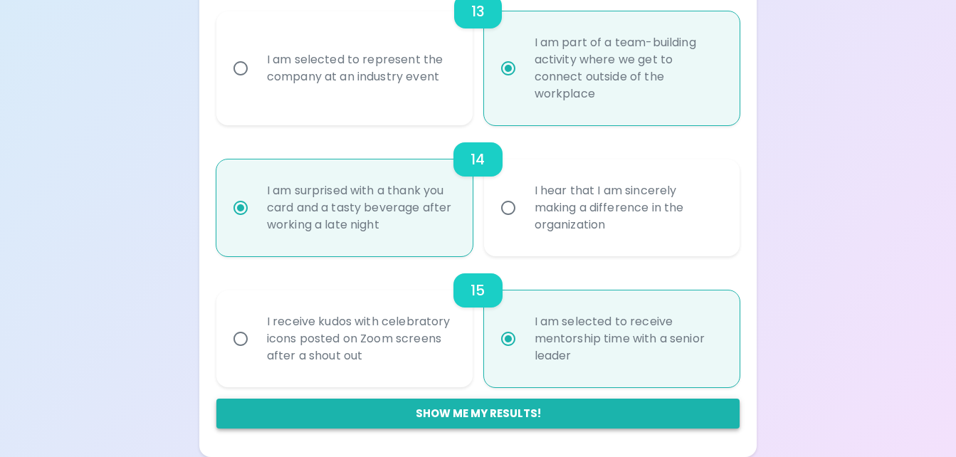
radio input "false"
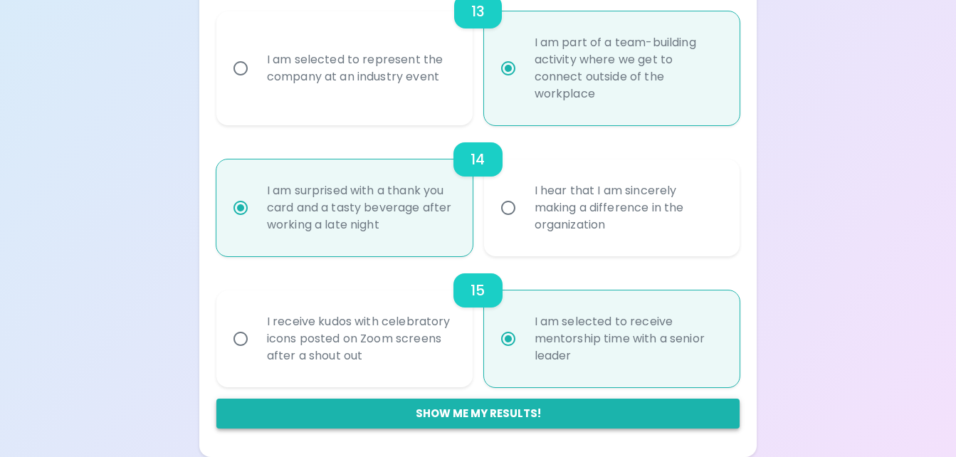
radio input "false"
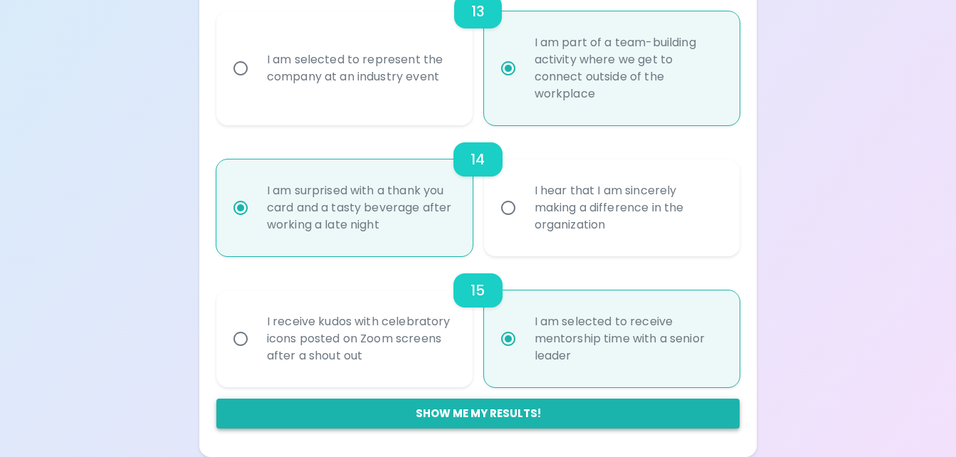
radio input "false"
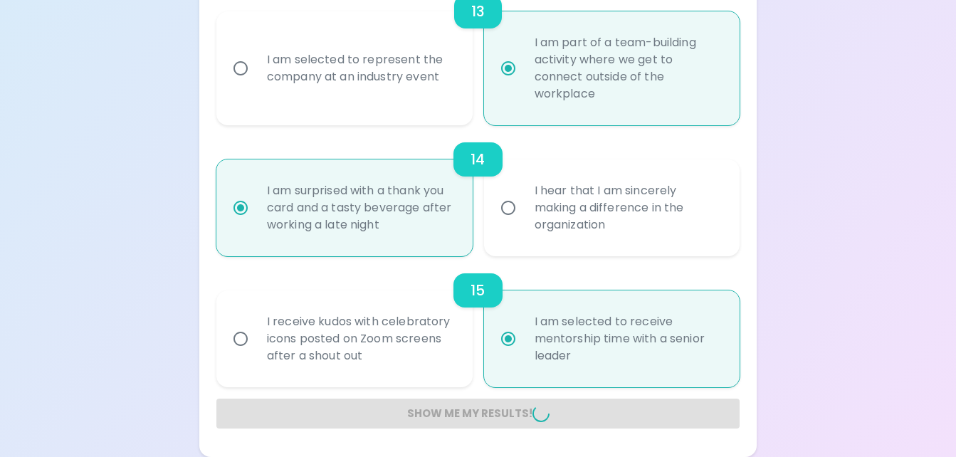
radio input "false"
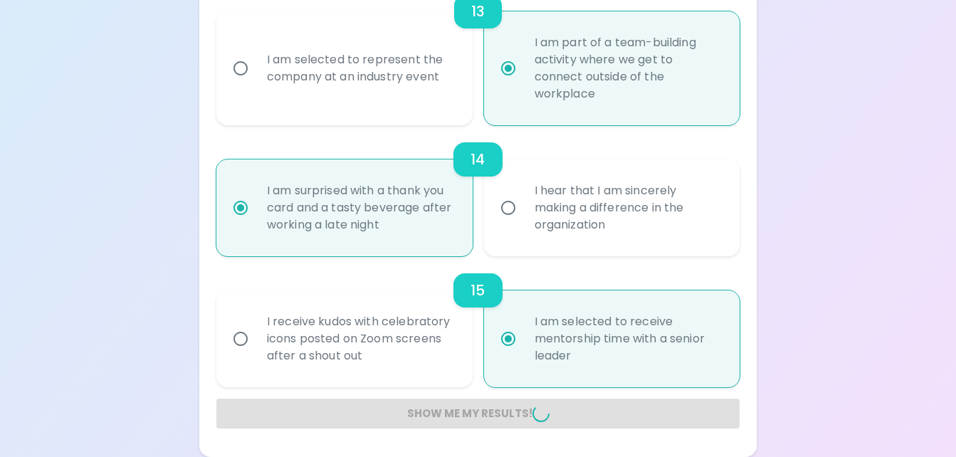
radio input "false"
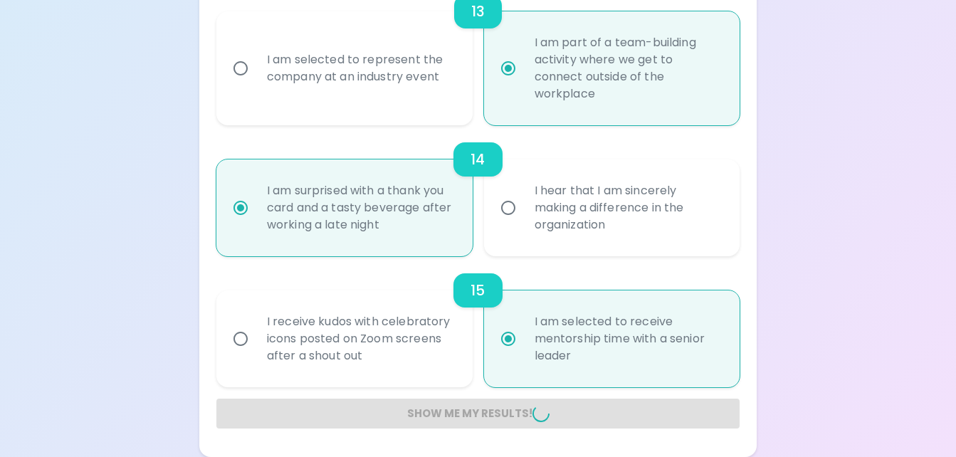
radio input "false"
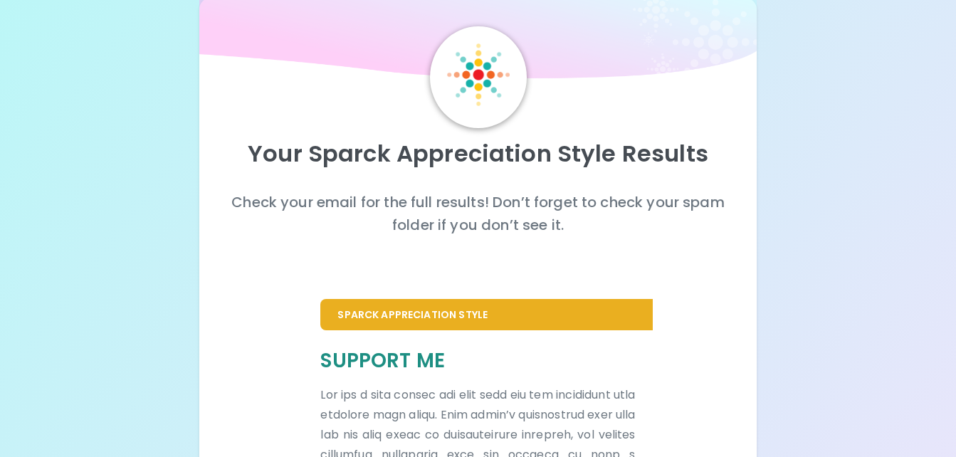
scroll to position [0, 0]
